Goal: Task Accomplishment & Management: Manage account settings

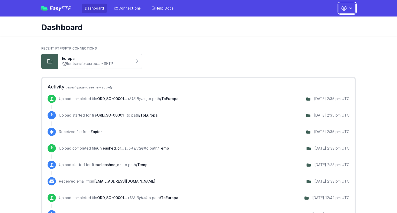
click at [344, 10] on icon "button" at bounding box center [344, 8] width 6 height 6
click at [329, 23] on link "Account Settings" at bounding box center [331, 21] width 50 height 9
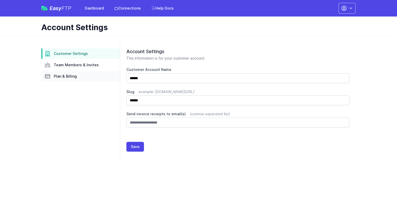
click at [65, 76] on span "Plan & Billing" at bounding box center [65, 76] width 23 height 5
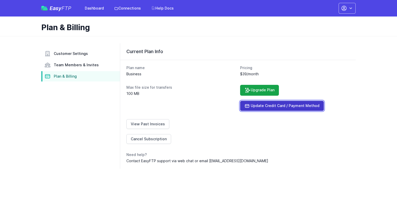
click at [274, 107] on link "Update Credit Card / Payment Method" at bounding box center [282, 106] width 84 height 10
